Goal: Task Accomplishment & Management: Manage account settings

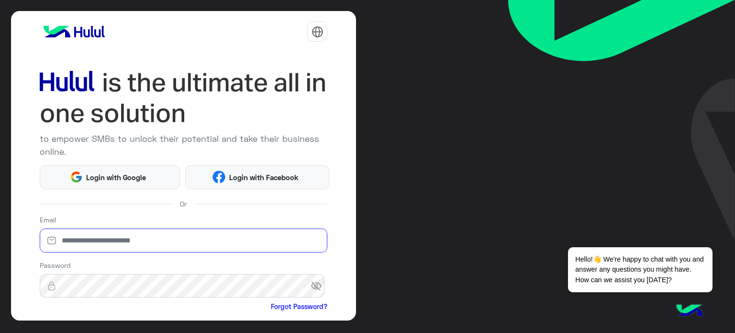
type input "**********"
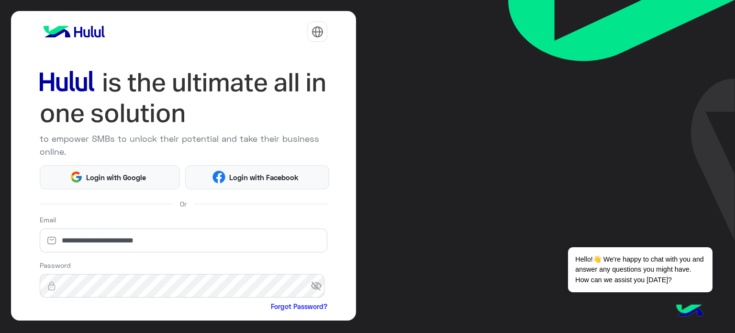
scroll to position [98, 0]
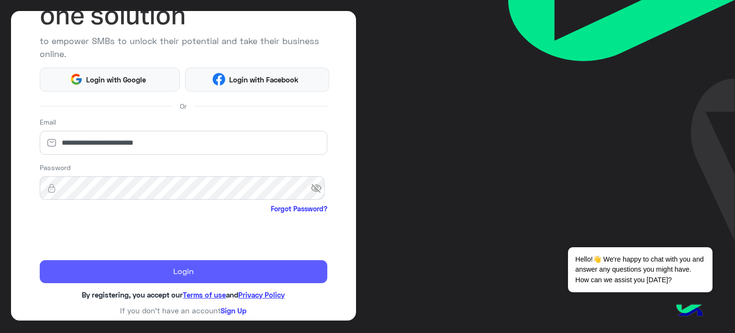
click at [179, 263] on button "Login" at bounding box center [184, 271] width 288 height 23
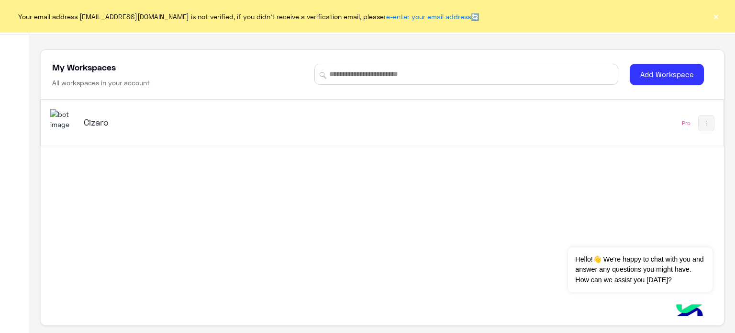
click at [86, 120] on h5 "Cizaro" at bounding box center [203, 121] width 239 height 11
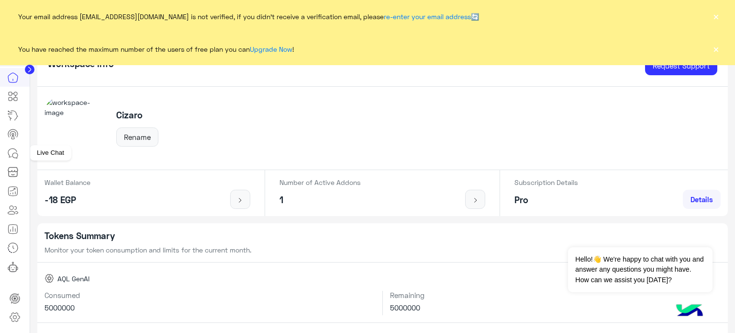
click at [17, 157] on icon at bounding box center [12, 152] width 11 height 11
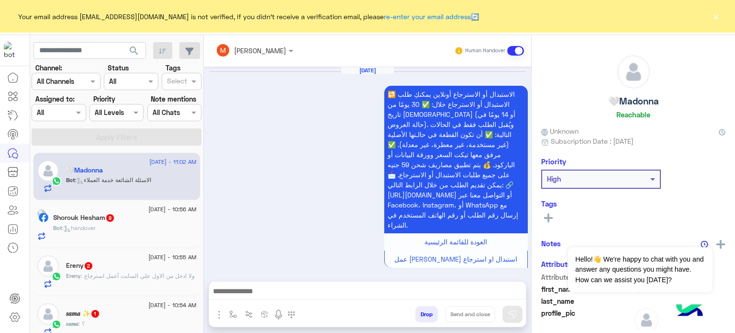
scroll to position [384, 0]
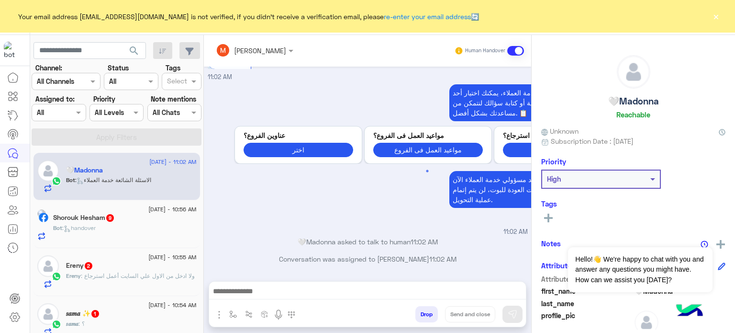
click at [133, 50] on span "search" at bounding box center [133, 50] width 11 height 11
click at [68, 51] on input "text" at bounding box center [89, 50] width 112 height 17
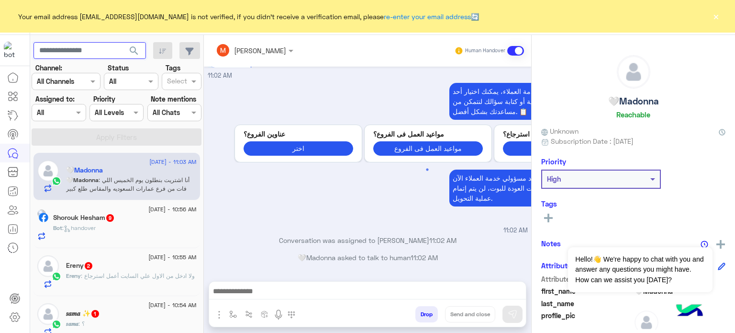
scroll to position [455, 0]
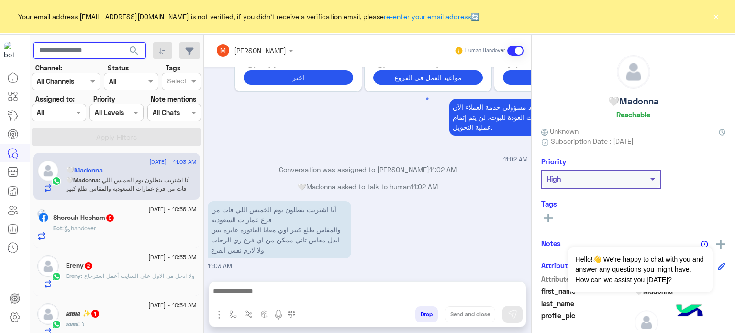
paste input "**********"
click at [137, 50] on span "search" at bounding box center [133, 50] width 11 height 11
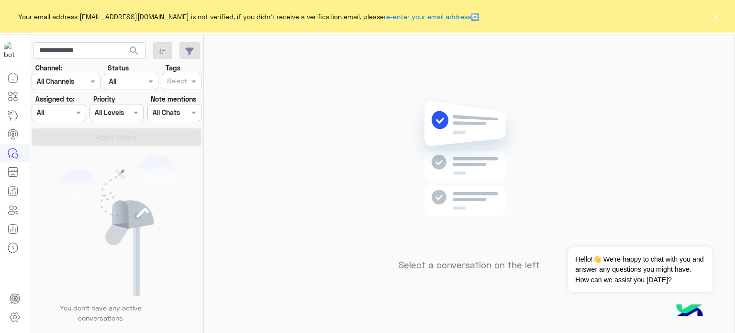
click at [716, 17] on button "×" at bounding box center [716, 16] width 10 height 10
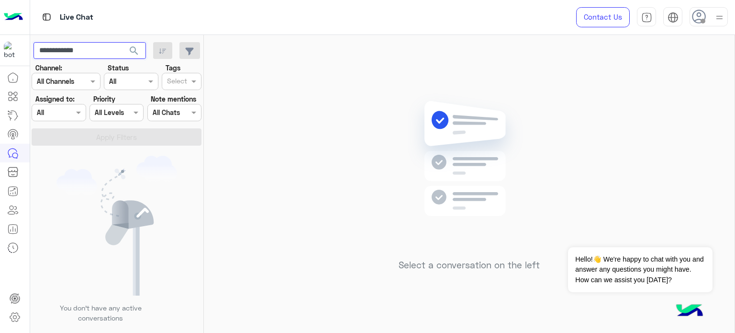
click at [94, 52] on input "**********" at bounding box center [89, 50] width 112 height 17
type input "*"
click at [134, 50] on span "search" at bounding box center [133, 50] width 11 height 11
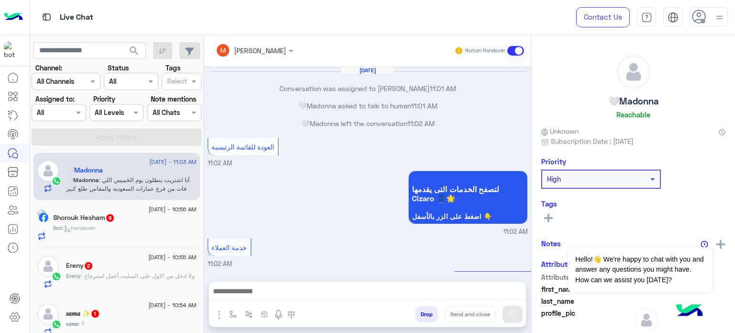
scroll to position [260, 0]
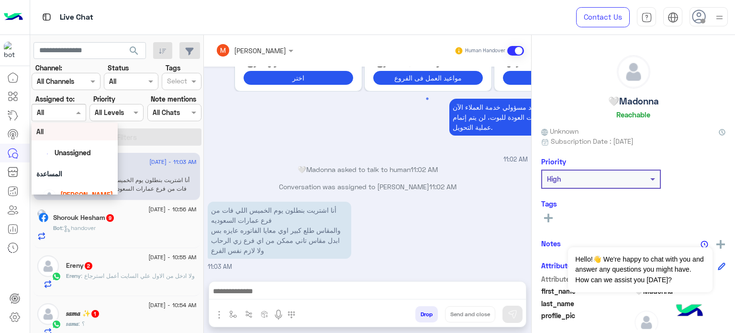
click at [53, 111] on input "text" at bounding box center [48, 113] width 22 height 10
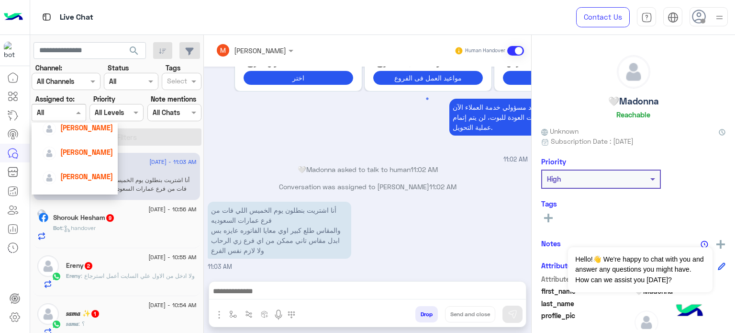
scroll to position [110, 0]
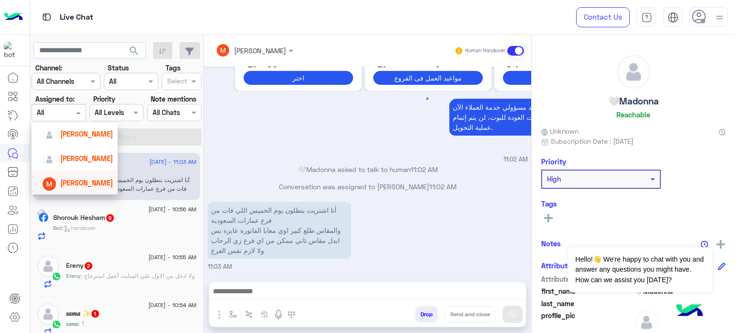
click at [87, 183] on span "[PERSON_NAME]" at bounding box center [86, 182] width 53 height 8
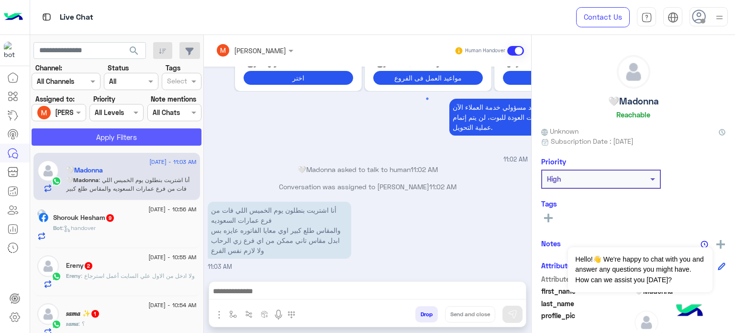
click at [132, 132] on button "Apply Filters" at bounding box center [117, 136] width 170 height 17
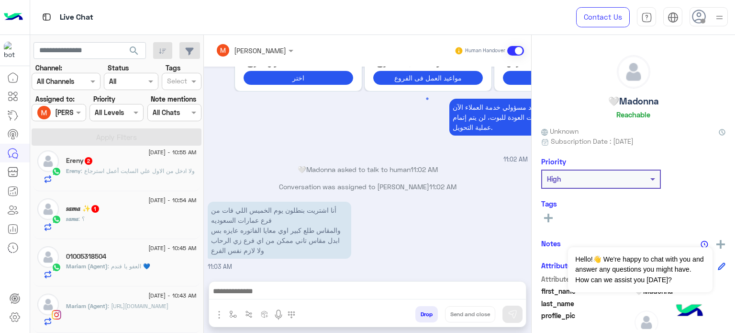
scroll to position [0, 0]
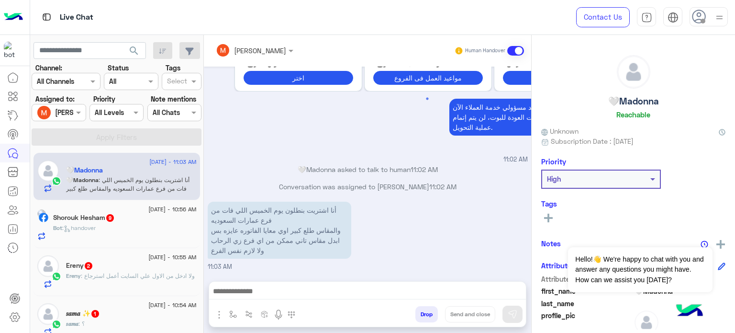
drag, startPoint x: 203, startPoint y: 155, endPoint x: 201, endPoint y: 165, distance: 9.8
click at [201, 165] on mat-drawer-container "search Channel: Channel All Channels Status Channel All Tags Select Assigned to…" at bounding box center [382, 185] width 705 height 301
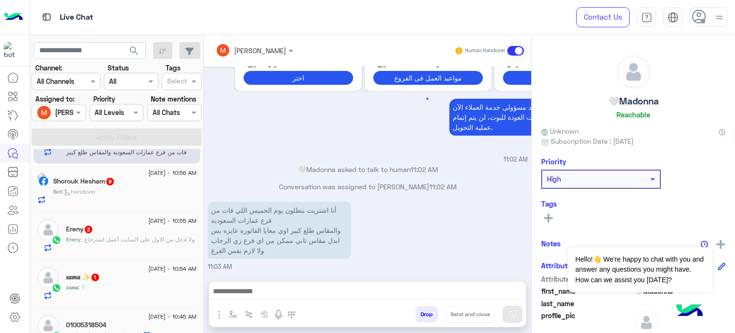
scroll to position [53, 0]
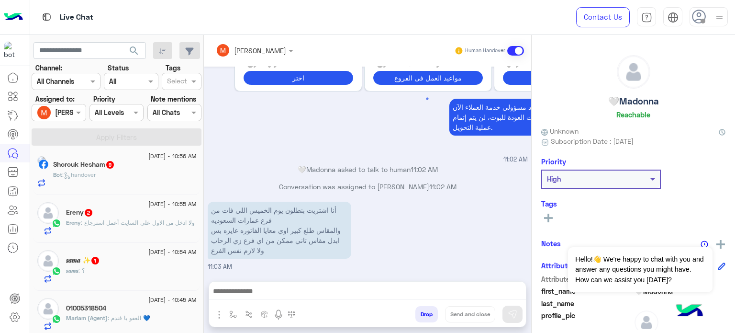
click at [260, 196] on div "Conversation was assigned to [PERSON_NAME] 11:02 AM" at bounding box center [368, 189] width 320 height 17
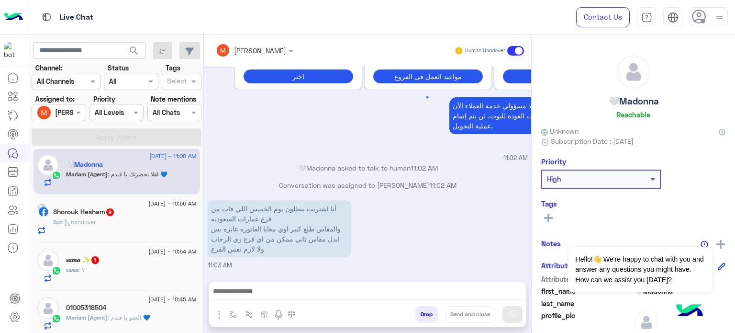
scroll to position [308, 0]
